Goal: Task Accomplishment & Management: Manage account settings

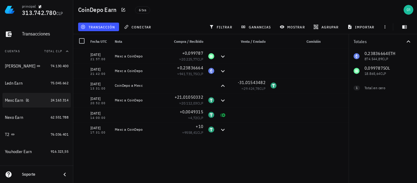
scroll to position [61, 0]
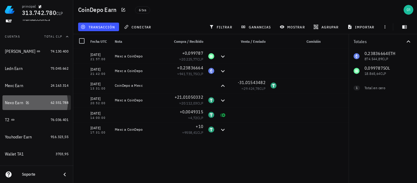
click at [17, 105] on div "Nexo Earn" at bounding box center [26, 103] width 43 height 6
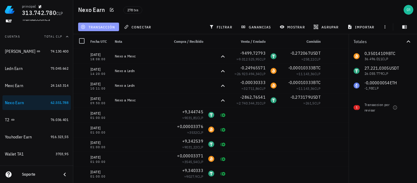
click at [95, 25] on span "transacción" at bounding box center [98, 26] width 33 height 5
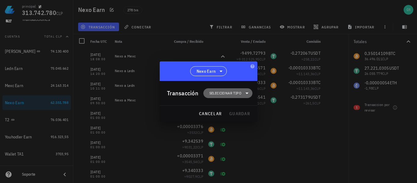
click at [216, 91] on span "Seleccionar tipo" at bounding box center [225, 93] width 32 height 6
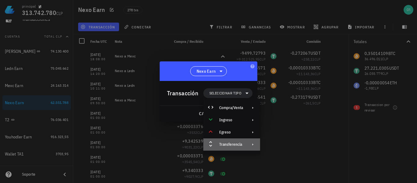
click at [239, 143] on div "Transferencia" at bounding box center [231, 144] width 24 height 5
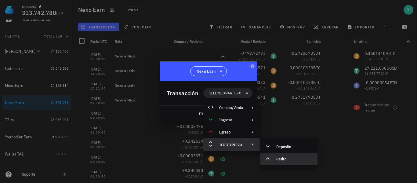
click at [280, 160] on div "Retiro" at bounding box center [294, 158] width 36 height 5
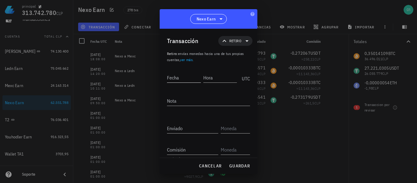
click at [197, 77] on input "Fecha" at bounding box center [184, 78] width 34 height 10
type input "[DATE]"
type input "15:08:00"
type textarea "Nexo a Mexc"
type input "10.700"
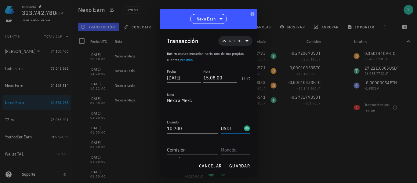
type input "USDT"
click at [179, 146] on input "0" at bounding box center [192, 150] width 51 height 10
type input "0,256576"
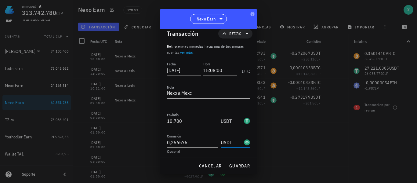
scroll to position [10, 0]
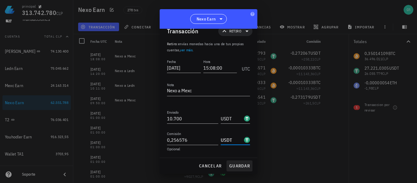
type input "USDT"
click at [241, 164] on span "guardar" at bounding box center [239, 165] width 21 height 5
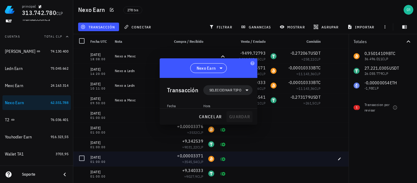
scroll to position [0, 0]
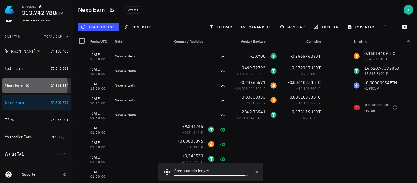
click at [16, 87] on div "Mexc Earn" at bounding box center [14, 85] width 18 height 5
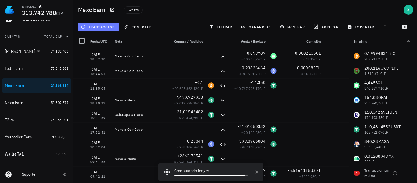
click at [107, 23] on button "transacción" at bounding box center [98, 27] width 41 height 9
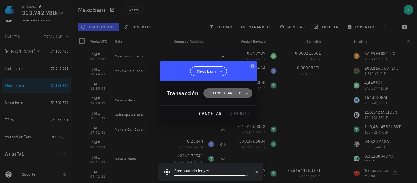
click at [226, 97] on span "Seleccionar tipo" at bounding box center [228, 93] width 42 height 10
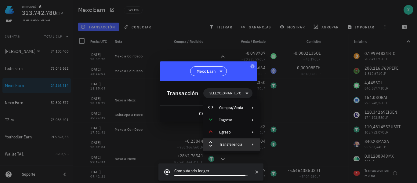
click at [236, 142] on div "Transferencia" at bounding box center [231, 144] width 24 height 5
click at [282, 149] on div "Depósito" at bounding box center [294, 146] width 36 height 5
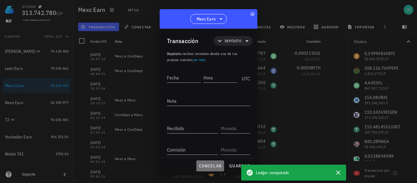
click at [207, 166] on span "cancelar" at bounding box center [210, 165] width 23 height 5
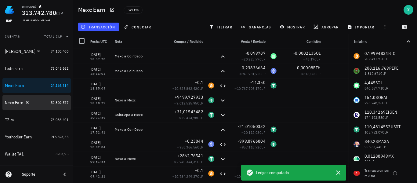
click at [13, 101] on div "Nexo Earn" at bounding box center [14, 102] width 18 height 5
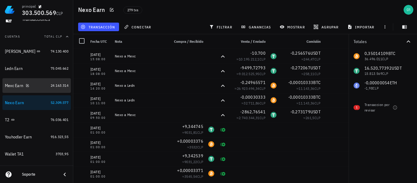
drag, startPoint x: 20, startPoint y: 83, endPoint x: 50, endPoint y: 78, distance: 30.6
click at [20, 84] on div "Mexc Earn" at bounding box center [14, 85] width 18 height 5
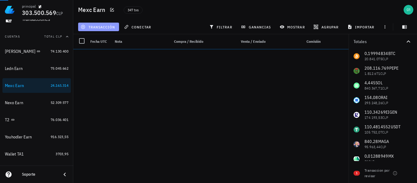
click at [102, 29] on span "transacción" at bounding box center [98, 26] width 33 height 5
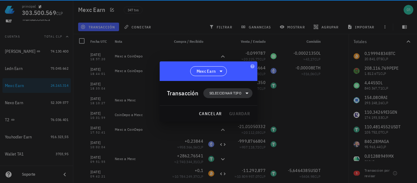
click at [215, 95] on span "Seleccionar tipo" at bounding box center [225, 93] width 32 height 6
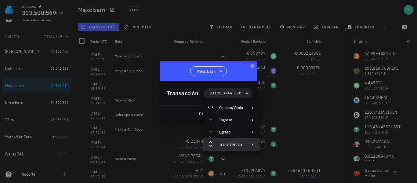
click at [228, 146] on div "Transferencia" at bounding box center [231, 144] width 24 height 5
click at [270, 149] on icon at bounding box center [267, 145] width 7 height 7
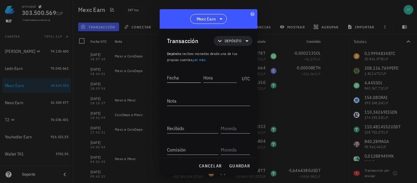
click at [185, 74] on input "Fecha" at bounding box center [184, 78] width 34 height 10
type input "[DATE]"
click at [198, 94] on div "Nota" at bounding box center [208, 102] width 83 height 20
click at [198, 96] on textarea "Nota" at bounding box center [208, 101] width 83 height 10
click at [206, 76] on div "Hora" at bounding box center [220, 78] width 34 height 10
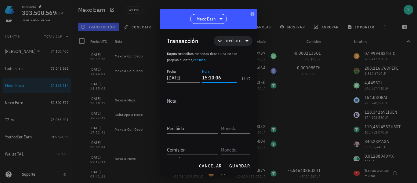
type input "15:10:06"
type textarea "Nexo a Mexc"
type input "10.700"
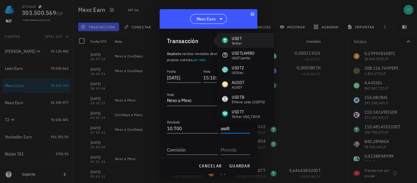
click at [238, 37] on div "USDT" at bounding box center [237, 38] width 10 height 6
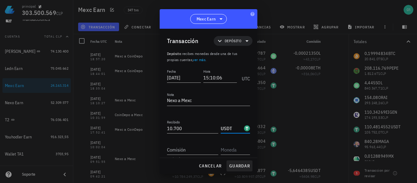
type input "USDT"
click at [239, 167] on span "guardar" at bounding box center [239, 165] width 21 height 5
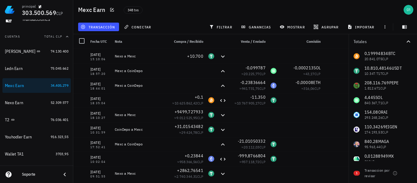
click at [211, 11] on div "348 txs" at bounding box center [197, 9] width 155 height 15
